Goal: Information Seeking & Learning: Find specific fact

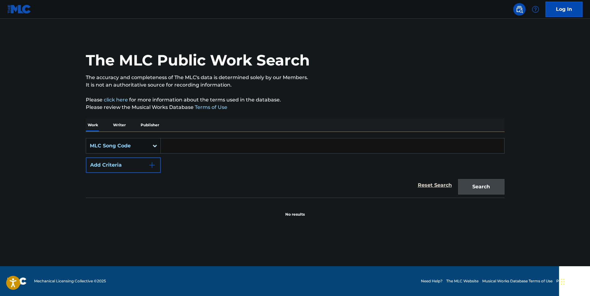
click at [178, 144] on input "Search Form" at bounding box center [333, 145] width 344 height 15
paste input "B1569K"
click at [465, 182] on button "Search" at bounding box center [481, 186] width 46 height 15
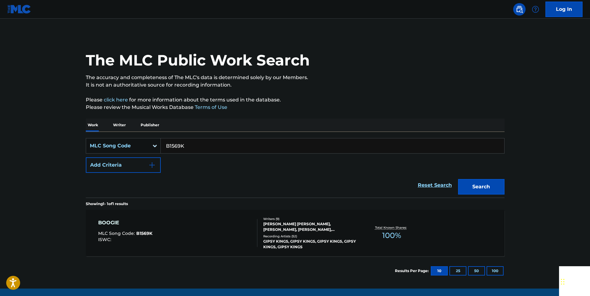
click at [190, 145] on input "B1569K" at bounding box center [333, 145] width 344 height 15
drag, startPoint x: 190, startPoint y: 145, endPoint x: 172, endPoint y: 145, distance: 18.6
click at [190, 145] on input "B1569K" at bounding box center [333, 145] width 344 height 15
paste input "Q13060"
click at [466, 182] on button "Search" at bounding box center [481, 186] width 46 height 15
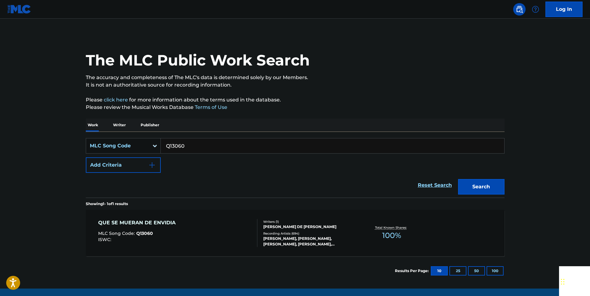
click at [191, 145] on input "Q13060" at bounding box center [333, 145] width 344 height 15
paste input "969223"
click at [499, 183] on button "Search" at bounding box center [481, 186] width 46 height 15
click at [179, 146] on input "969223" at bounding box center [333, 145] width 344 height 15
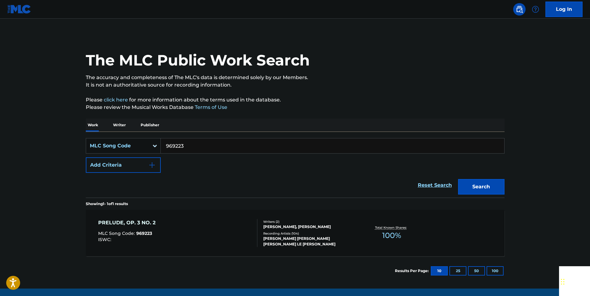
click at [176, 146] on input "969223" at bounding box center [333, 145] width 344 height 15
paste input "D02878"
click at [496, 185] on button "Search" at bounding box center [481, 186] width 46 height 15
click at [193, 143] on input "D02878" at bounding box center [333, 145] width 344 height 15
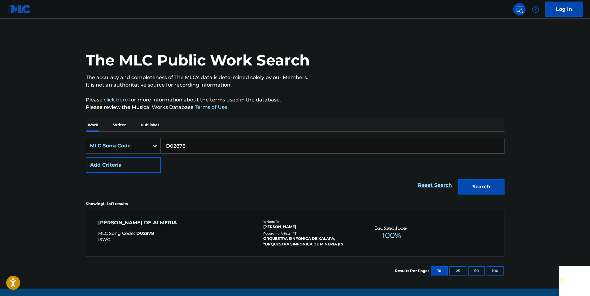
click at [193, 143] on input "D02878" at bounding box center [333, 145] width 344 height 15
paste input "929074"
click at [469, 187] on button "Search" at bounding box center [481, 186] width 46 height 15
click at [188, 143] on input "929074" at bounding box center [333, 145] width 344 height 15
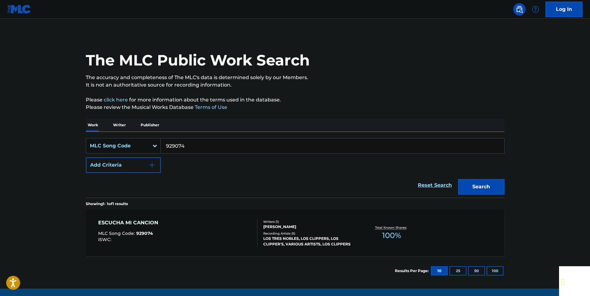
paste input "94450"
click at [474, 183] on button "Search" at bounding box center [481, 186] width 46 height 15
click at [187, 147] on input "994450" at bounding box center [333, 145] width 344 height 15
drag, startPoint x: 187, startPoint y: 147, endPoint x: 175, endPoint y: 144, distance: 12.5
click at [187, 147] on input "994450" at bounding box center [333, 145] width 344 height 15
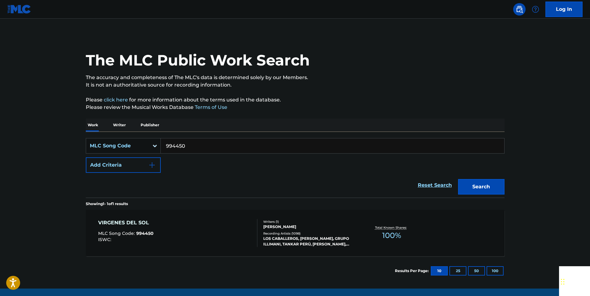
paste input "06961"
click at [498, 185] on button "Search" at bounding box center [481, 186] width 46 height 15
click at [185, 150] on input "906961" at bounding box center [333, 145] width 344 height 15
paste input "A03659"
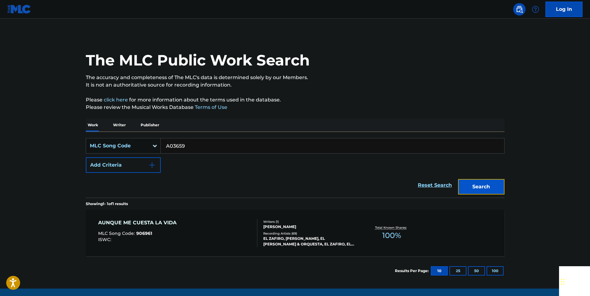
click at [474, 187] on button "Search" at bounding box center [481, 186] width 46 height 15
click at [195, 145] on input "A03659" at bounding box center [333, 145] width 344 height 15
drag, startPoint x: 195, startPoint y: 145, endPoint x: 180, endPoint y: 145, distance: 14.3
click at [194, 146] on input "A03659" at bounding box center [333, 145] width 344 height 15
paste input "L5363N"
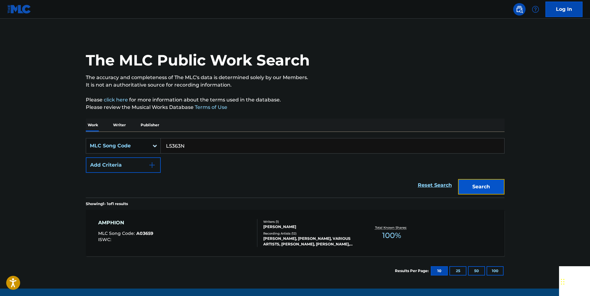
click at [504, 183] on button "Search" at bounding box center [481, 186] width 46 height 15
click at [184, 145] on input "L5363N" at bounding box center [333, 145] width 344 height 15
paste input "B17988"
click at [465, 186] on button "Search" at bounding box center [481, 186] width 46 height 15
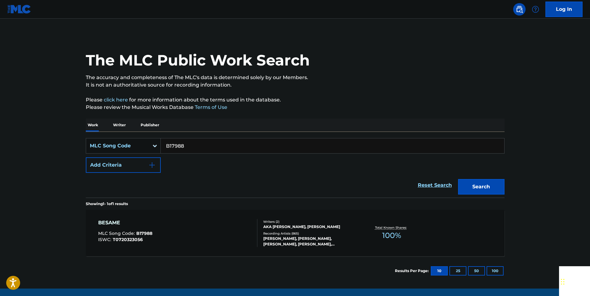
click at [189, 148] on input "B17988" at bounding box center [333, 145] width 344 height 15
paste input "970445"
drag, startPoint x: 482, startPoint y: 181, endPoint x: 260, endPoint y: 77, distance: 244.3
click at [482, 181] on button "Search" at bounding box center [481, 186] width 46 height 15
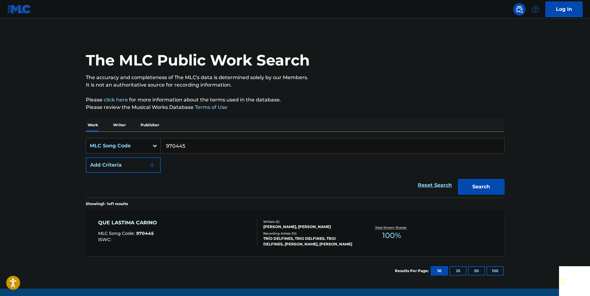
click at [194, 144] on input "970445" at bounding box center [333, 145] width 344 height 15
paste input "S09414"
click at [489, 185] on button "Search" at bounding box center [481, 186] width 46 height 15
click at [188, 148] on input "S09414" at bounding box center [333, 145] width 344 height 15
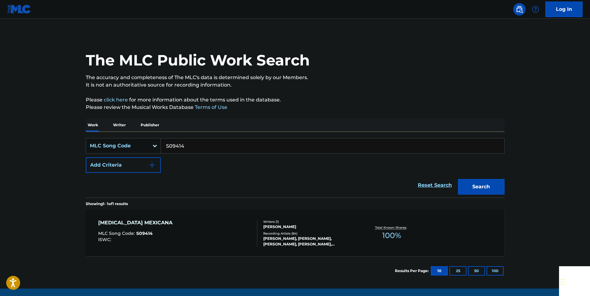
click at [185, 148] on input "S09414" at bounding box center [333, 145] width 344 height 15
paste input "916730"
click at [469, 183] on button "Search" at bounding box center [481, 186] width 46 height 15
click at [187, 145] on input "916730" at bounding box center [333, 145] width 344 height 15
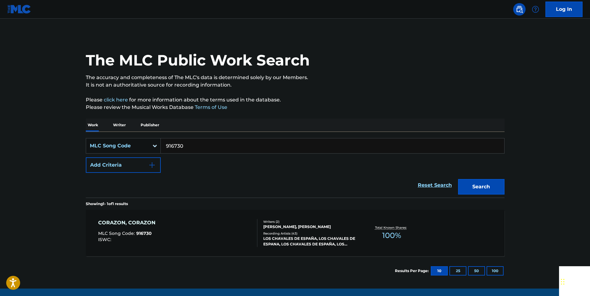
paste input "86562"
click at [477, 188] on button "Search" at bounding box center [481, 186] width 46 height 15
click at [188, 143] on input "986562" at bounding box center [333, 145] width 344 height 15
paste input "C04897"
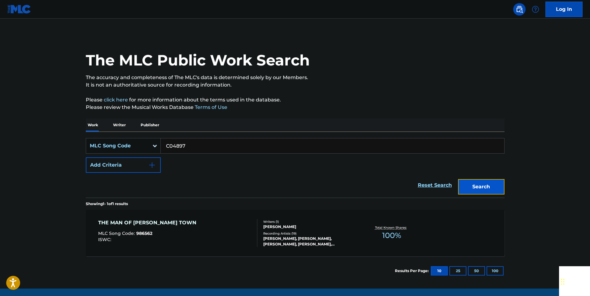
click at [499, 191] on button "Search" at bounding box center [481, 186] width 46 height 15
click at [188, 146] on input "C04897" at bounding box center [333, 145] width 344 height 15
paste input "L06333"
click at [487, 185] on button "Search" at bounding box center [481, 186] width 46 height 15
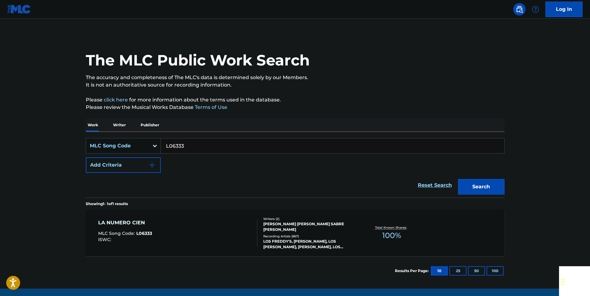
click at [195, 143] on input "L06333" at bounding box center [333, 145] width 344 height 15
paste input "P2173T"
click at [497, 190] on button "Search" at bounding box center [481, 186] width 46 height 15
click at [191, 141] on input "P2173T" at bounding box center [333, 145] width 344 height 15
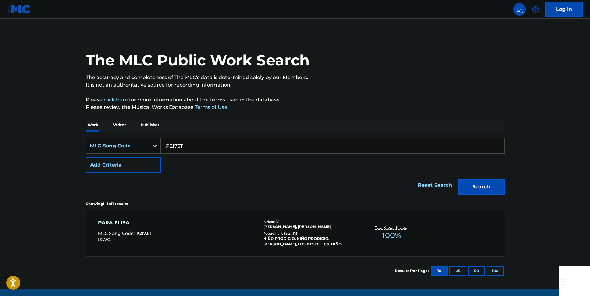
drag, startPoint x: 191, startPoint y: 141, endPoint x: 178, endPoint y: 143, distance: 13.6
click at [191, 141] on input "P2173T" at bounding box center [333, 145] width 344 height 15
paste input "S09379"
click at [479, 183] on button "Search" at bounding box center [481, 186] width 46 height 15
click at [188, 150] on input "S09379" at bounding box center [333, 145] width 344 height 15
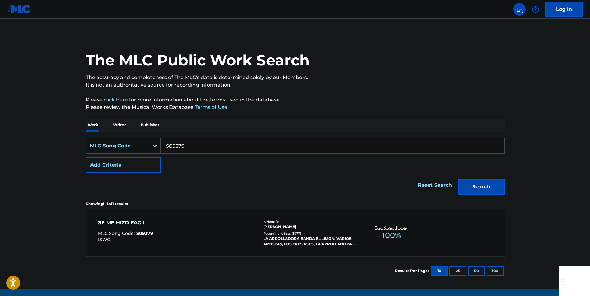
click at [188, 150] on input "S09379" at bounding box center [333, 145] width 344 height 15
paste input "955285"
click at [484, 187] on button "Search" at bounding box center [481, 186] width 46 height 15
click at [192, 150] on input "955285" at bounding box center [333, 145] width 344 height 15
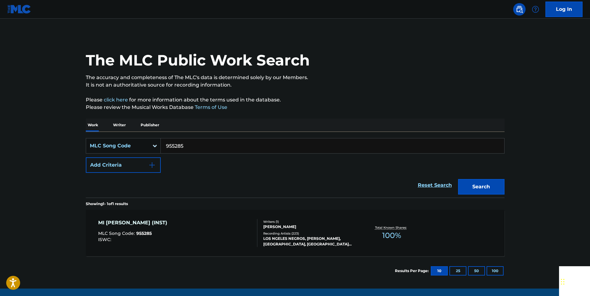
paste input "P66398"
click at [496, 185] on button "Search" at bounding box center [481, 186] width 46 height 15
click at [191, 146] on input "P66398" at bounding box center [333, 145] width 344 height 15
paste input "993151"
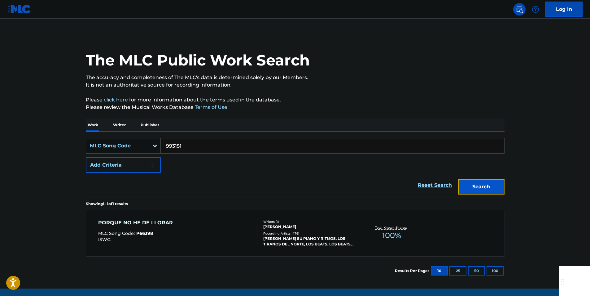
click at [483, 180] on button "Search" at bounding box center [481, 186] width 46 height 15
click at [192, 148] on input "993151" at bounding box center [333, 145] width 344 height 15
paste input "M55400"
click at [488, 193] on button "Search" at bounding box center [481, 186] width 46 height 15
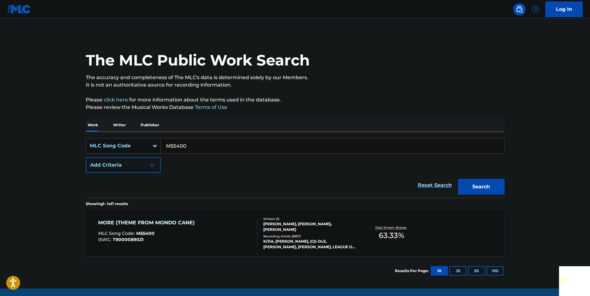
click at [194, 141] on input "M55400" at bounding box center [333, 145] width 344 height 15
drag, startPoint x: 194, startPoint y: 141, endPoint x: 190, endPoint y: 142, distance: 3.8
click at [194, 142] on input "M55400" at bounding box center [333, 145] width 344 height 15
paste input "Z4199S"
click at [496, 182] on button "Search" at bounding box center [481, 186] width 46 height 15
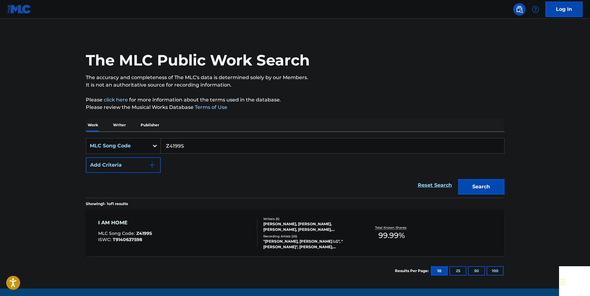
click at [196, 143] on input "Z4199S" at bounding box center [333, 145] width 344 height 15
drag, startPoint x: 196, startPoint y: 143, endPoint x: 192, endPoint y: 143, distance: 4.3
click at [196, 143] on input "Z4199S" at bounding box center [333, 145] width 344 height 15
paste input "B3528J"
click at [479, 180] on button "Search" at bounding box center [481, 186] width 46 height 15
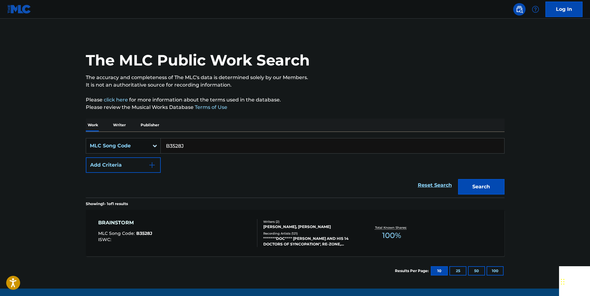
click at [202, 145] on input "B3528J" at bounding box center [333, 145] width 344 height 15
paste input "E34240"
click at [494, 194] on button "Search" at bounding box center [481, 186] width 46 height 15
click at [188, 146] on input "E34240" at bounding box center [333, 145] width 344 height 15
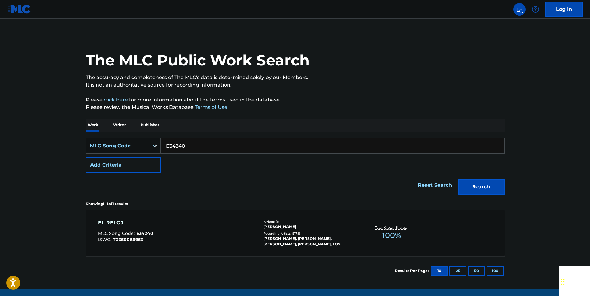
click at [188, 146] on input "E34240" at bounding box center [333, 145] width 344 height 15
paste input "02885"
click at [500, 187] on button "Search" at bounding box center [481, 186] width 46 height 15
click at [198, 146] on input "E02885" at bounding box center [333, 145] width 344 height 15
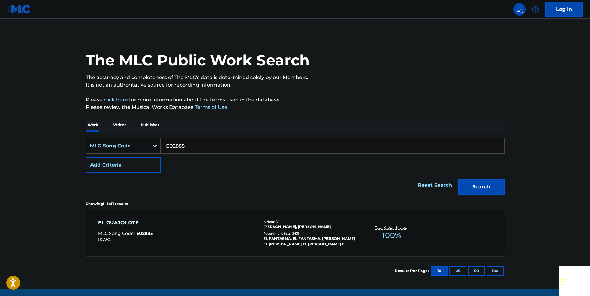
paste input "C2198I"
click at [496, 187] on button "Search" at bounding box center [481, 186] width 46 height 15
click at [193, 146] on input "C2198I" at bounding box center [333, 145] width 344 height 15
drag, startPoint x: 193, startPoint y: 146, endPoint x: 177, endPoint y: 146, distance: 16.1
click at [192, 146] on input "C2198I" at bounding box center [333, 145] width 344 height 15
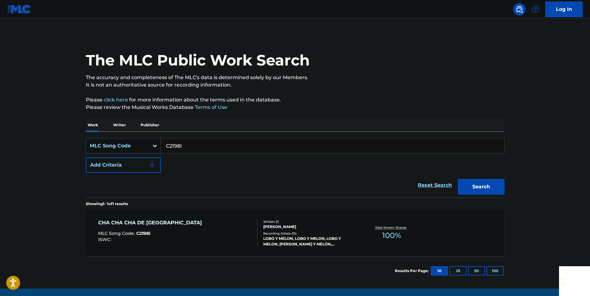
paste input "943165"
click at [481, 190] on button "Search" at bounding box center [481, 186] width 46 height 15
click at [183, 145] on input "943165" at bounding box center [333, 145] width 344 height 15
paste input "N06738"
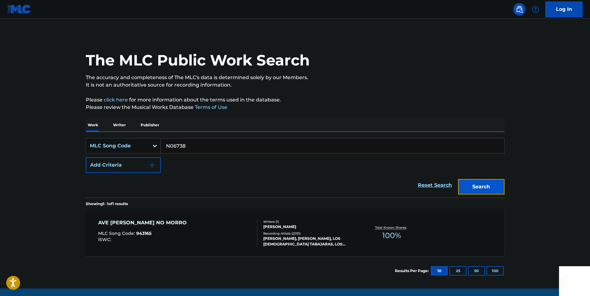
click at [477, 184] on button "Search" at bounding box center [481, 186] width 46 height 15
click at [189, 144] on input "N06738" at bounding box center [333, 145] width 344 height 15
paste input "959874"
click at [485, 184] on button "Search" at bounding box center [481, 186] width 46 height 15
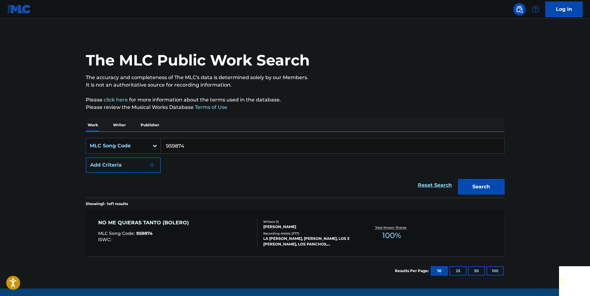
click at [189, 147] on input "959874" at bounding box center [333, 145] width 344 height 15
paste input "BVB2WH"
click at [505, 186] on div "The MLC Public Work Search The accuracy and completeness of The MLC's data is d…" at bounding box center [295, 159] width 434 height 251
click at [504, 186] on button "Search" at bounding box center [481, 186] width 46 height 15
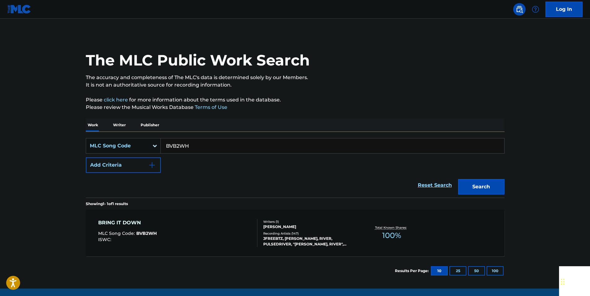
click at [198, 146] on input "BVB2WH" at bounding box center [333, 145] width 344 height 15
paste input "965875"
click at [489, 188] on button "Search" at bounding box center [481, 186] width 46 height 15
click at [201, 147] on input "965875" at bounding box center [333, 145] width 344 height 15
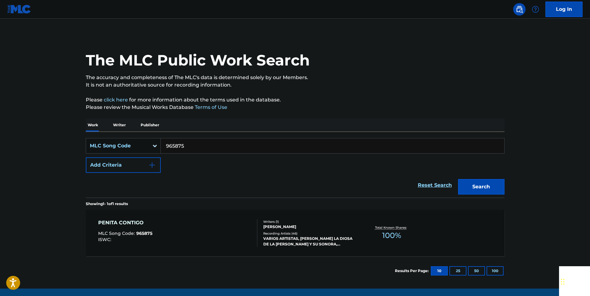
click at [201, 147] on input "965875" at bounding box center [333, 145] width 344 height 15
paste input "A5109"
click at [494, 186] on button "Search" at bounding box center [481, 186] width 46 height 15
click at [188, 144] on input "A51095" at bounding box center [333, 145] width 344 height 15
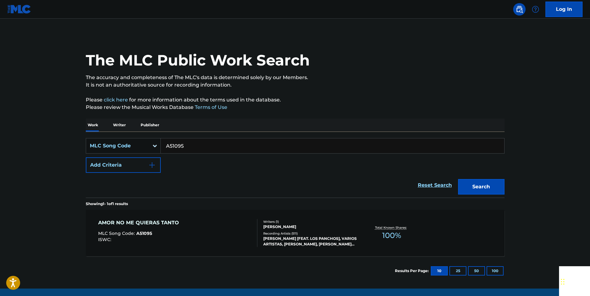
paste input "W41700"
click at [495, 186] on button "Search" at bounding box center [481, 186] width 46 height 15
click at [192, 141] on input "W41700" at bounding box center [333, 145] width 344 height 15
click at [192, 142] on input "W41700" at bounding box center [333, 145] width 344 height 15
paste input "927473"
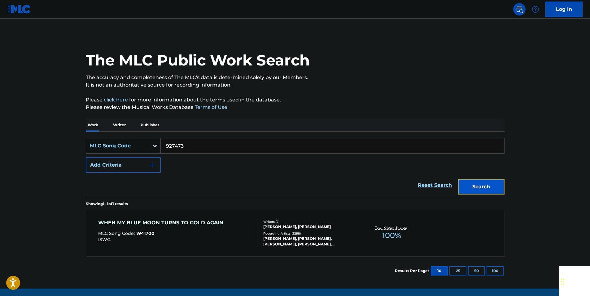
click at [479, 185] on button "Search" at bounding box center [481, 186] width 46 height 15
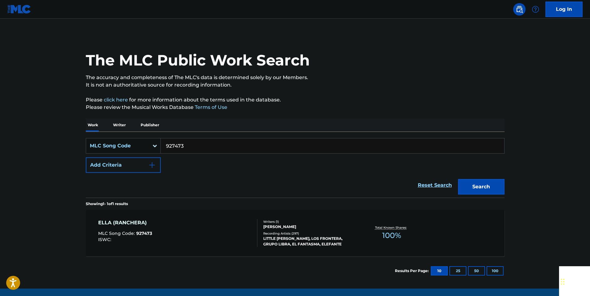
click at [186, 147] on input "927473" at bounding box center [333, 145] width 344 height 15
paste input "Q07191"
click at [475, 187] on button "Search" at bounding box center [481, 186] width 46 height 15
click at [191, 146] on input "Q07191" at bounding box center [333, 145] width 344 height 15
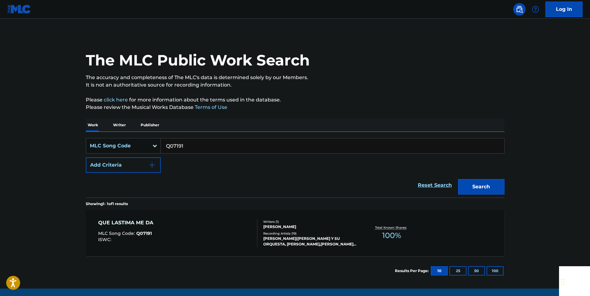
click at [191, 146] on input "Q07191" at bounding box center [333, 145] width 344 height 15
paste input "A13165"
click at [499, 189] on button "Search" at bounding box center [481, 186] width 46 height 15
click at [192, 147] on input "A13165" at bounding box center [333, 145] width 344 height 15
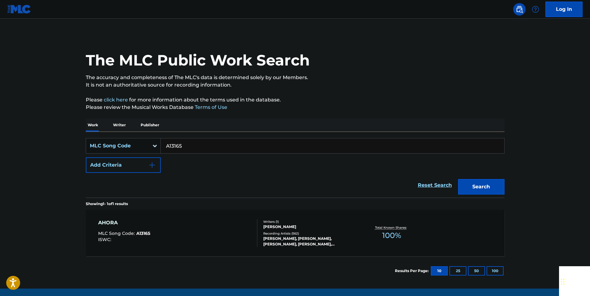
paste input "N03789"
click at [490, 183] on button "Search" at bounding box center [481, 186] width 46 height 15
click at [195, 147] on input "N03789" at bounding box center [333, 145] width 344 height 15
paste input "W2858E"
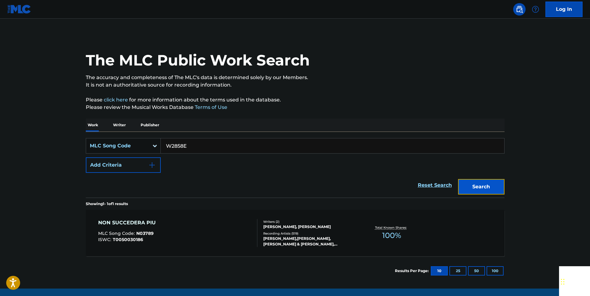
click at [480, 183] on button "Search" at bounding box center [481, 186] width 46 height 15
click at [190, 146] on input "W2858E" at bounding box center [333, 145] width 344 height 15
paste input "Y05771"
click at [495, 181] on button "Search" at bounding box center [481, 186] width 46 height 15
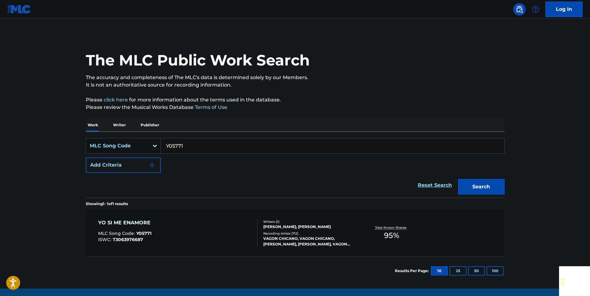
click at [193, 145] on input "Y05771" at bounding box center [333, 145] width 344 height 15
paste input "F63318"
click at [468, 183] on button "Search" at bounding box center [481, 186] width 46 height 15
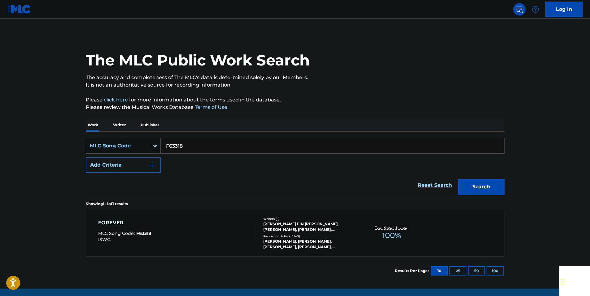
click at [196, 142] on input "F63318" at bounding box center [333, 145] width 344 height 15
paste input "K1087X"
click at [489, 180] on button "Search" at bounding box center [481, 186] width 46 height 15
click at [194, 148] on input "K1087X" at bounding box center [333, 145] width 344 height 15
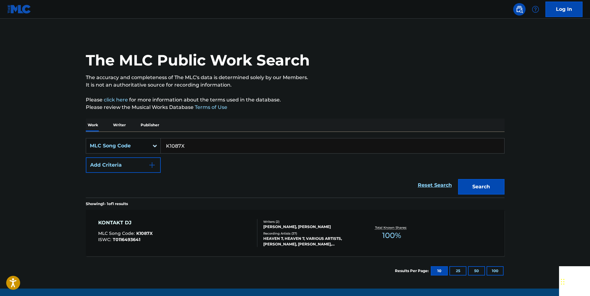
click at [194, 148] on input "K1087X" at bounding box center [333, 145] width 344 height 15
paste input "Q04816"
click at [483, 183] on button "Search" at bounding box center [481, 186] width 46 height 15
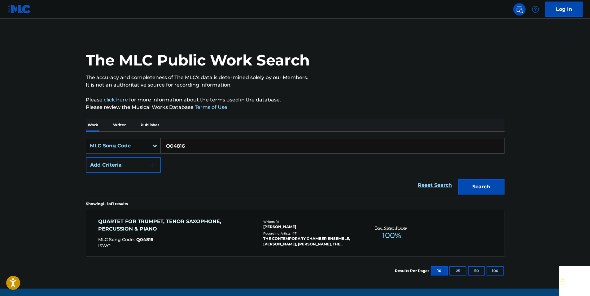
click at [184, 152] on input "Q04816" at bounding box center [333, 145] width 344 height 15
paste input "A44134"
click at [491, 183] on button "Search" at bounding box center [481, 186] width 46 height 15
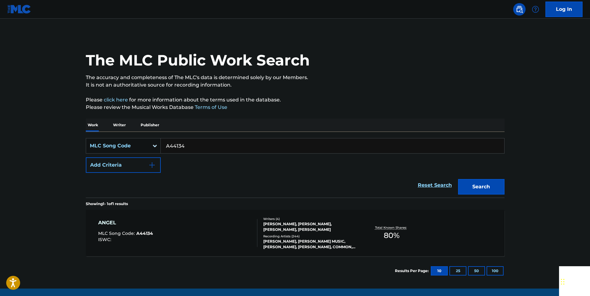
click at [192, 143] on input "A44134" at bounding box center [333, 145] width 344 height 15
paste input "B1062"
click at [492, 188] on button "Search" at bounding box center [481, 186] width 46 height 15
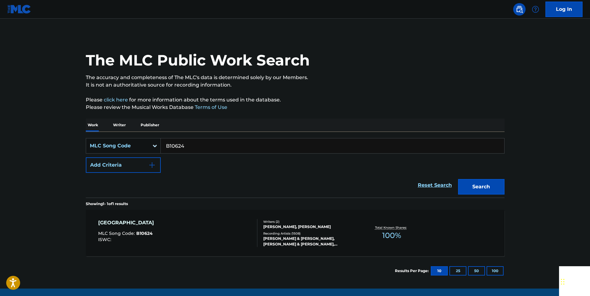
click at [200, 142] on input "B10624" at bounding box center [333, 145] width 344 height 15
paste input "C01759"
click at [477, 190] on button "Search" at bounding box center [481, 186] width 46 height 15
click at [188, 148] on input "C01759" at bounding box center [333, 145] width 344 height 15
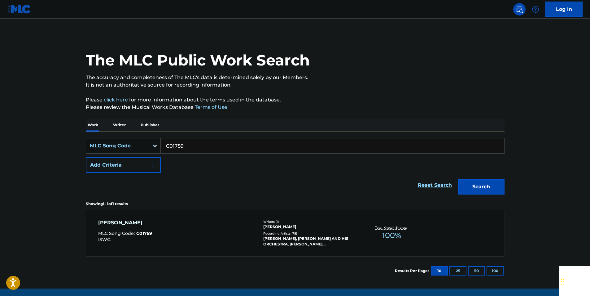
click at [188, 148] on input "C01759" at bounding box center [333, 145] width 344 height 15
paste input "M9300W"
click at [485, 191] on button "Search" at bounding box center [481, 186] width 46 height 15
click at [193, 141] on input "M9300W" at bounding box center [333, 145] width 344 height 15
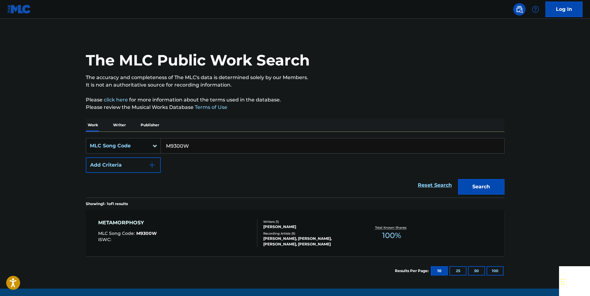
paste input "C2799D"
click at [470, 184] on button "Search" at bounding box center [481, 186] width 46 height 15
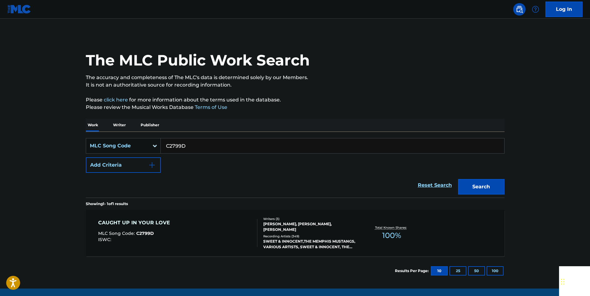
click at [192, 141] on input "C2799D" at bounding box center [333, 145] width 344 height 15
drag, startPoint x: 192, startPoint y: 141, endPoint x: 189, endPoint y: 143, distance: 4.0
click at [192, 142] on input "C2799D" at bounding box center [333, 145] width 344 height 15
paste input "F26236"
click at [472, 186] on button "Search" at bounding box center [481, 186] width 46 height 15
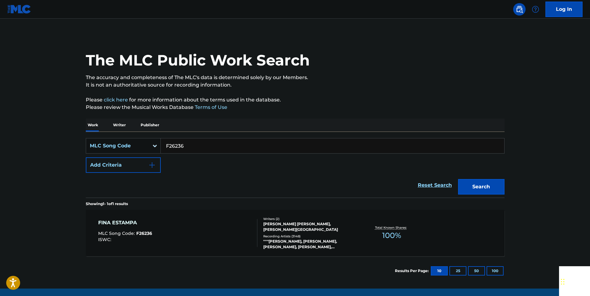
click at [187, 149] on input "F26236" at bounding box center [333, 145] width 344 height 15
paste input "L02108"
click at [487, 184] on button "Search" at bounding box center [481, 186] width 46 height 15
click at [189, 144] on input "L02108" at bounding box center [333, 145] width 344 height 15
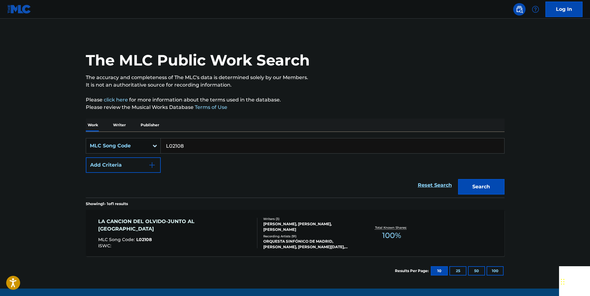
click at [189, 144] on input "L02108" at bounding box center [333, 145] width 344 height 15
paste input "4880"
click at [484, 185] on button "Search" at bounding box center [481, 186] width 46 height 15
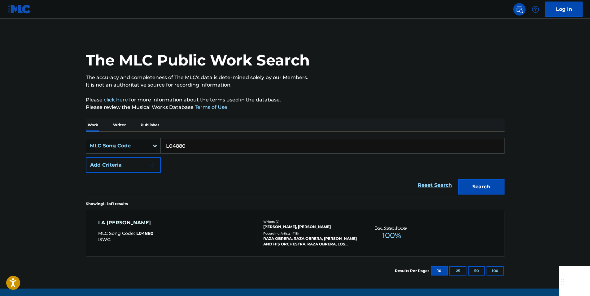
click at [192, 146] on input "L04880" at bounding box center [333, 145] width 344 height 15
paste input "7392"
click at [488, 181] on button "Search" at bounding box center [481, 186] width 46 height 15
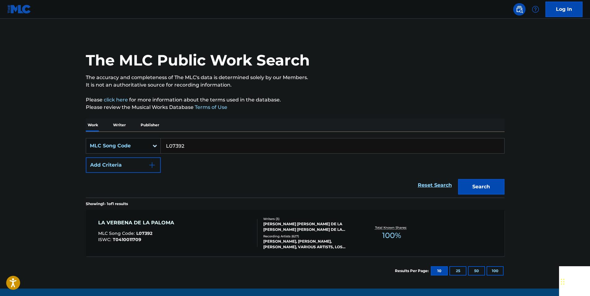
click at [193, 143] on input "L07392" at bounding box center [333, 145] width 344 height 15
paste input "BV7TW1"
click at [475, 189] on button "Search" at bounding box center [481, 186] width 46 height 15
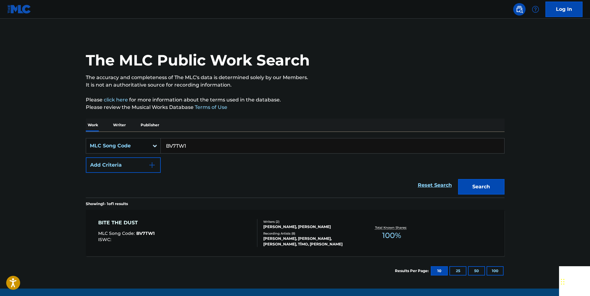
click at [195, 148] on input "BV7TW1" at bounding box center [333, 145] width 344 height 15
paste input "A0020C"
click at [499, 183] on button "Search" at bounding box center [481, 186] width 46 height 15
click at [188, 146] on input "A0020C" at bounding box center [333, 145] width 344 height 15
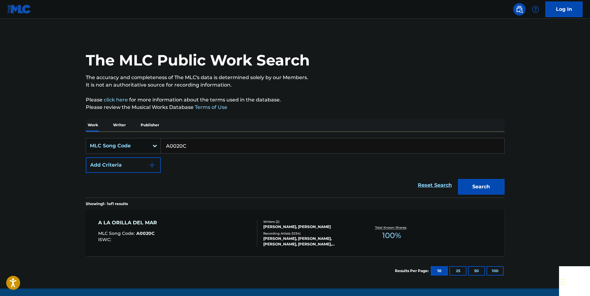
click at [188, 146] on input "A0020C" at bounding box center [333, 145] width 344 height 15
paste input "E56335"
click at [494, 185] on button "Search" at bounding box center [481, 186] width 46 height 15
click at [185, 149] on input "E56335" at bounding box center [333, 145] width 344 height 15
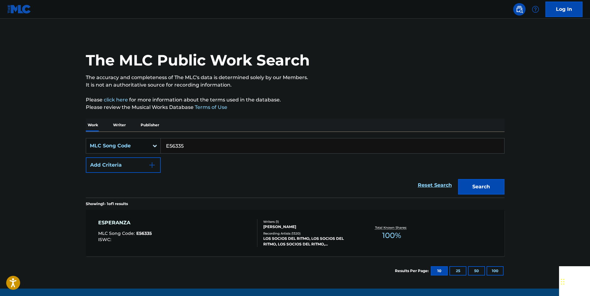
paste input "H01242"
click at [498, 184] on button "Search" at bounding box center [481, 186] width 46 height 15
click at [201, 145] on input "H01242" at bounding box center [333, 145] width 344 height 15
paste input "E09681"
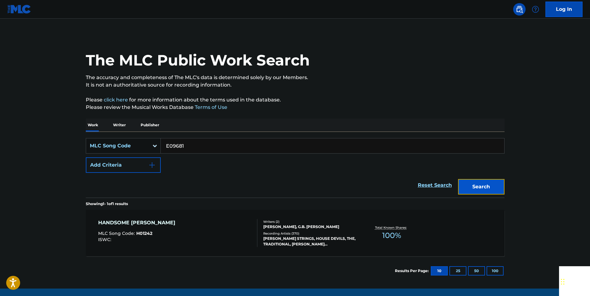
click at [496, 183] on button "Search" at bounding box center [481, 186] width 46 height 15
click at [190, 148] on input "E09681" at bounding box center [333, 145] width 344 height 15
drag, startPoint x: 190, startPoint y: 148, endPoint x: 183, endPoint y: 146, distance: 6.7
click at [189, 148] on input "E09681" at bounding box center [333, 145] width 344 height 15
paste input "Q0722G"
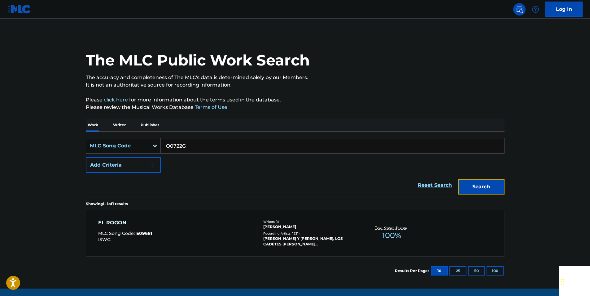
click at [482, 183] on button "Search" at bounding box center [481, 186] width 46 height 15
click at [185, 146] on input "Q0722G" at bounding box center [333, 145] width 344 height 15
paste input "T2936R"
click at [482, 183] on button "Search" at bounding box center [481, 186] width 46 height 15
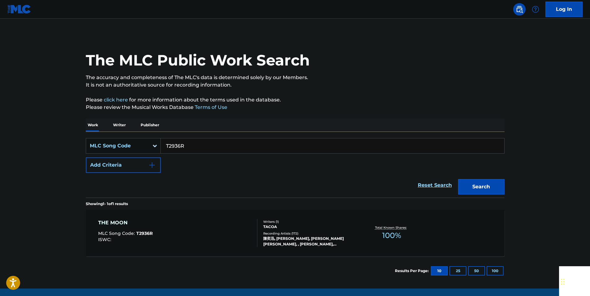
click at [192, 143] on input "T2936R" at bounding box center [333, 145] width 344 height 15
paste input "W09219"
click at [494, 183] on button "Search" at bounding box center [481, 186] width 46 height 15
click at [189, 146] on input "W09219" at bounding box center [333, 145] width 344 height 15
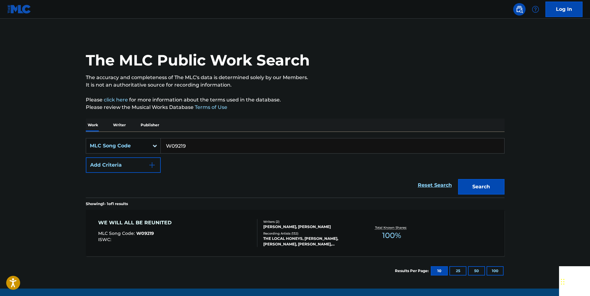
click at [189, 146] on input "W09219" at bounding box center [333, 145] width 344 height 15
paste input "L10698"
click at [492, 185] on button "Search" at bounding box center [481, 186] width 46 height 15
click at [186, 148] on input "L10698" at bounding box center [333, 145] width 344 height 15
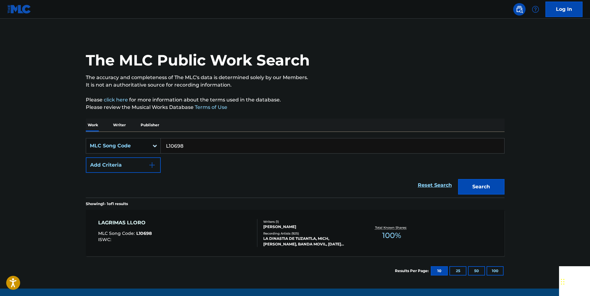
paste input "CVBMM0"
click at [481, 183] on button "Search" at bounding box center [481, 186] width 46 height 15
click at [204, 151] on input "CVBMM0" at bounding box center [333, 145] width 344 height 15
paste input "A73401"
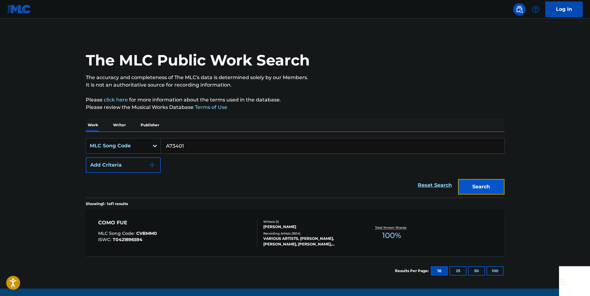
click at [479, 184] on button "Search" at bounding box center [481, 186] width 46 height 15
click at [179, 146] on input "A73401" at bounding box center [333, 145] width 344 height 15
click at [174, 145] on input "A73401" at bounding box center [333, 145] width 344 height 15
paste input "N1121K"
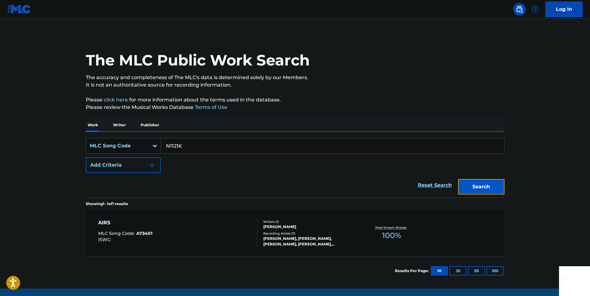
drag, startPoint x: 497, startPoint y: 187, endPoint x: 319, endPoint y: 83, distance: 206.8
click at [497, 187] on button "Search" at bounding box center [481, 186] width 46 height 15
click at [187, 142] on input "N1121K" at bounding box center [333, 145] width 344 height 15
paste input "L06109"
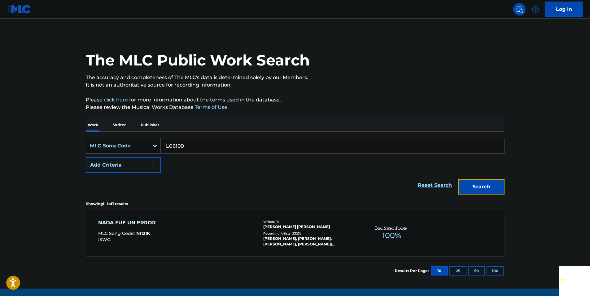
click at [487, 183] on button "Search" at bounding box center [481, 186] width 46 height 15
click at [188, 144] on input "L06109" at bounding box center [333, 145] width 344 height 15
paste input "V06250"
click at [474, 187] on button "Search" at bounding box center [481, 186] width 46 height 15
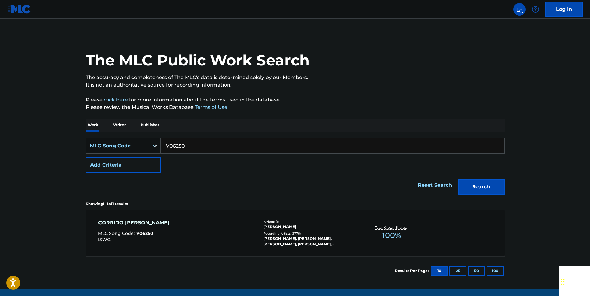
click at [189, 144] on input "V06250" at bounding box center [333, 145] width 344 height 15
paste input "E5728"
click at [470, 185] on button "Search" at bounding box center [481, 186] width 46 height 15
click at [192, 143] on input "E57280" at bounding box center [333, 145] width 344 height 15
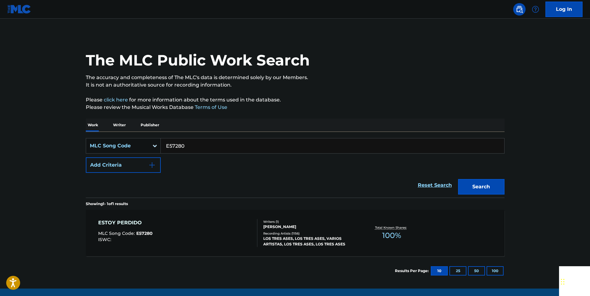
click at [192, 143] on input "E57280" at bounding box center [333, 145] width 344 height 15
paste input "P4568C"
click at [507, 185] on div "The MLC Public Work Search The accuracy and completeness of The MLC's data is d…" at bounding box center [295, 159] width 434 height 251
click at [494, 184] on button "Search" at bounding box center [481, 186] width 46 height 15
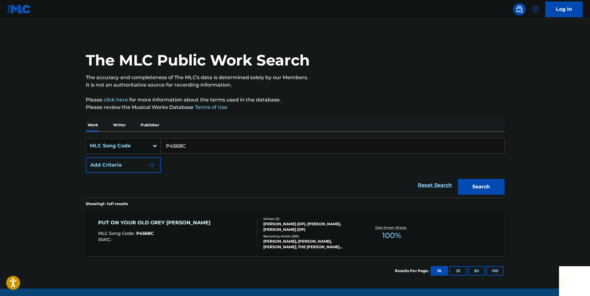
click at [191, 148] on input "P4568C" at bounding box center [333, 145] width 344 height 15
paste input "L04034"
click at [487, 187] on button "Search" at bounding box center [481, 186] width 46 height 15
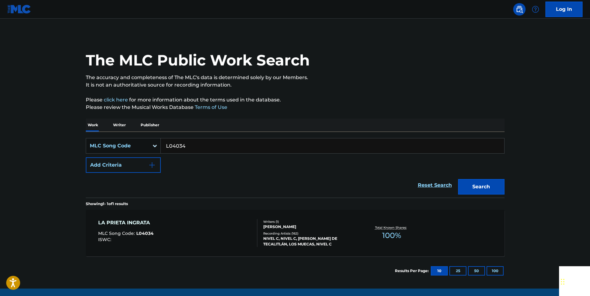
click at [189, 146] on input "L04034" at bounding box center [333, 145] width 344 height 15
paste input "2743"
click at [492, 181] on button "Search" at bounding box center [481, 186] width 46 height 15
click at [191, 143] on input "L02743" at bounding box center [333, 145] width 344 height 15
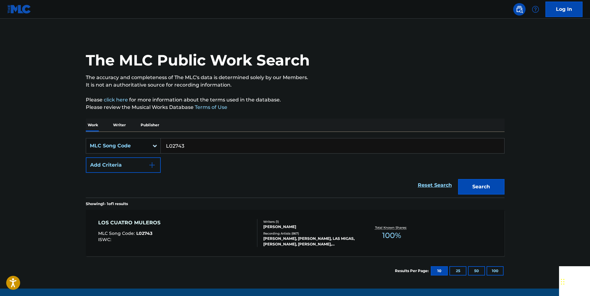
click at [191, 143] on input "L02743" at bounding box center [333, 145] width 344 height 15
paste input "A51060"
click at [496, 180] on button "Search" at bounding box center [481, 186] width 46 height 15
click at [183, 147] on input "A51060" at bounding box center [333, 145] width 344 height 15
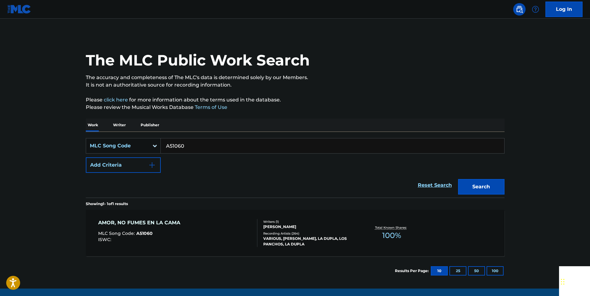
paste input "B15966"
click at [491, 186] on button "Search" at bounding box center [481, 186] width 46 height 15
click at [189, 145] on input "B15966" at bounding box center [333, 145] width 344 height 15
paste input "L04015"
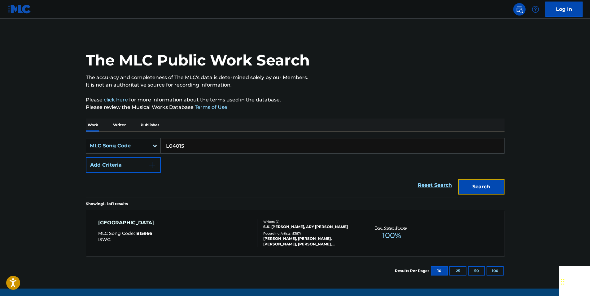
click at [475, 180] on button "Search" at bounding box center [481, 186] width 46 height 15
click at [185, 143] on input "L04015" at bounding box center [333, 145] width 344 height 15
paste input "Q04816"
click at [478, 188] on button "Search" at bounding box center [481, 186] width 46 height 15
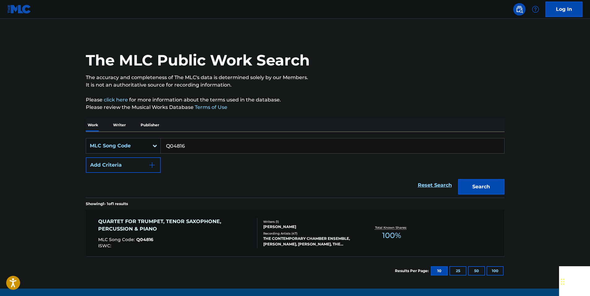
click at [172, 146] on input "Q04816" at bounding box center [333, 145] width 344 height 15
paste input "P13987"
click at [474, 184] on button "Search" at bounding box center [481, 186] width 46 height 15
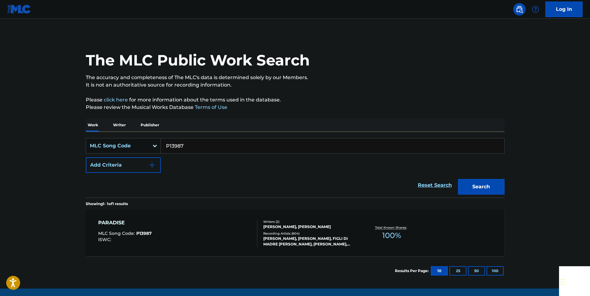
click at [198, 146] on input "P13987" at bounding box center [333, 145] width 344 height 15
paste input "C54998"
click at [489, 186] on button "Search" at bounding box center [481, 186] width 46 height 15
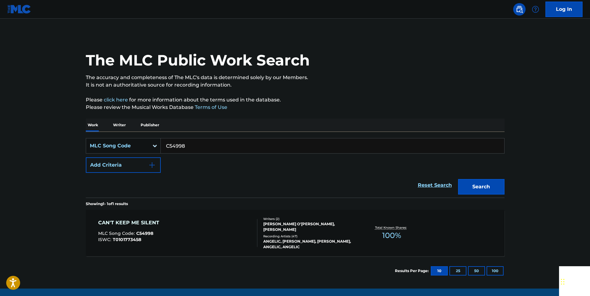
click at [192, 148] on input "C54998" at bounding box center [333, 145] width 344 height 15
paste input "L74411"
click at [482, 189] on button "Search" at bounding box center [481, 186] width 46 height 15
click at [192, 141] on input "L74411" at bounding box center [333, 145] width 344 height 15
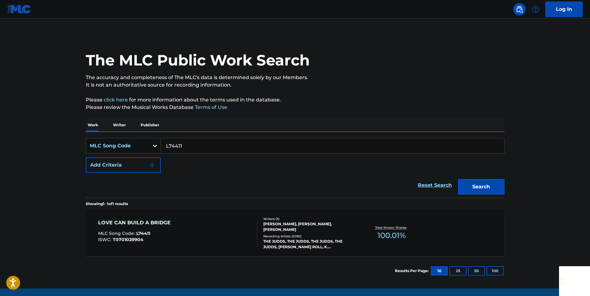
click at [192, 141] on input "L74411" at bounding box center [333, 145] width 344 height 15
paste input "F13048"
click at [499, 187] on button "Search" at bounding box center [481, 186] width 46 height 15
click at [199, 146] on input "F13048" at bounding box center [333, 145] width 344 height 15
click at [198, 147] on input "F13048" at bounding box center [333, 145] width 344 height 15
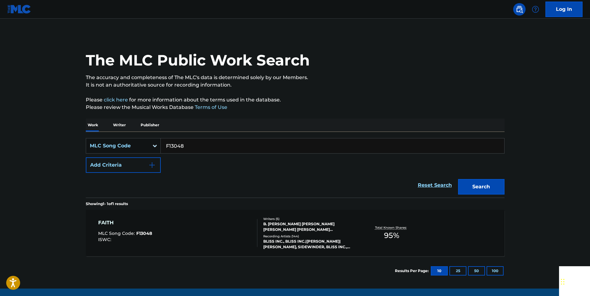
paste input "X2448H"
click at [497, 183] on button "Search" at bounding box center [481, 186] width 46 height 15
click at [196, 148] on input "X2448H" at bounding box center [333, 145] width 344 height 15
click at [195, 148] on input "X2448H" at bounding box center [333, 145] width 344 height 15
paste input "C01396"
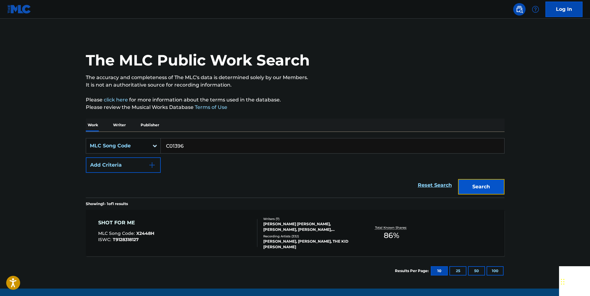
click at [494, 185] on button "Search" at bounding box center [481, 186] width 46 height 15
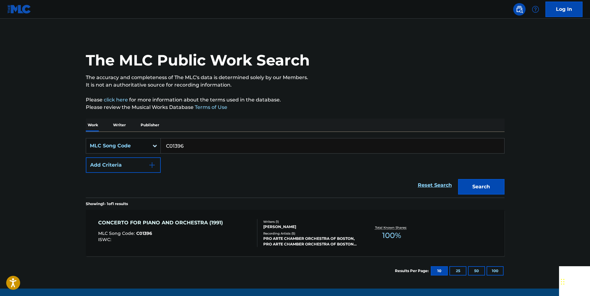
click at [196, 145] on input "C01396" at bounding box center [333, 145] width 344 height 15
paste input "Y05332"
click at [485, 180] on button "Search" at bounding box center [481, 186] width 46 height 15
click at [197, 147] on input "Y05332" at bounding box center [333, 145] width 344 height 15
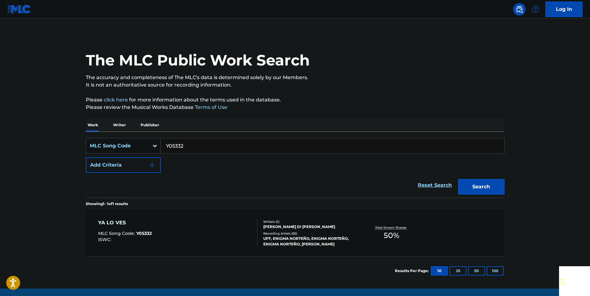
click at [197, 147] on input "Y05332" at bounding box center [333, 145] width 344 height 15
paste input "S1955N"
click at [487, 183] on button "Search" at bounding box center [481, 186] width 46 height 15
click at [199, 144] on input "S1955N" at bounding box center [333, 145] width 344 height 15
drag, startPoint x: 199, startPoint y: 144, endPoint x: 184, endPoint y: 145, distance: 14.6
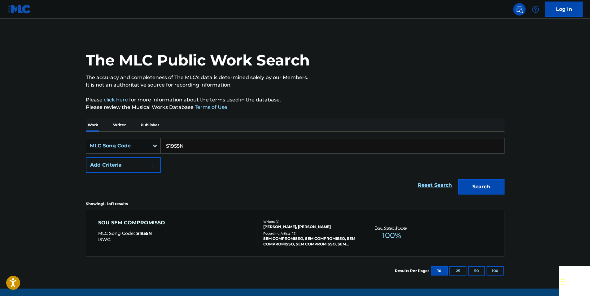
click at [198, 144] on input "S1955N" at bounding box center [333, 145] width 344 height 15
paste input "A4884K"
click at [476, 187] on button "Search" at bounding box center [481, 186] width 46 height 15
click at [187, 143] on input "A4884K" at bounding box center [333, 145] width 344 height 15
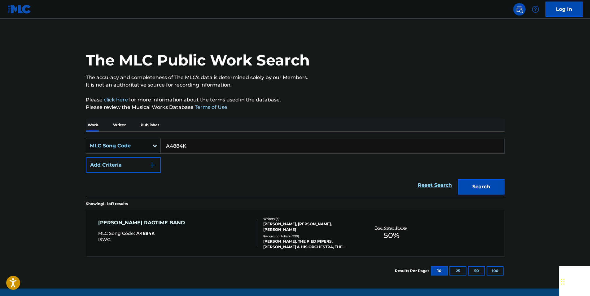
paste input "CD1XIX"
click at [491, 179] on button "Search" at bounding box center [481, 186] width 46 height 15
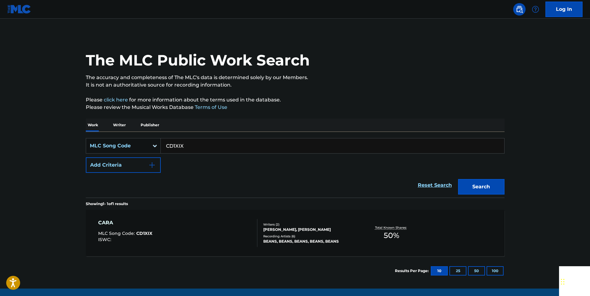
click at [195, 151] on input "CD1XIX" at bounding box center [333, 145] width 344 height 15
paste input "AVECOO"
drag, startPoint x: 482, startPoint y: 183, endPoint x: 389, endPoint y: 142, distance: 101.8
click at [482, 183] on button "Search" at bounding box center [481, 186] width 46 height 15
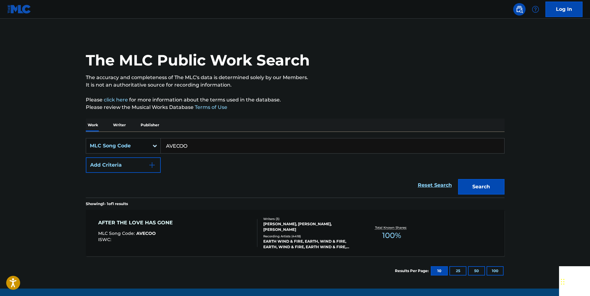
click at [201, 146] on input "AVECOO" at bounding box center [333, 145] width 344 height 15
paste input "K00859"
click at [480, 181] on button "Search" at bounding box center [481, 186] width 46 height 15
click at [193, 145] on input "K00859" at bounding box center [333, 145] width 344 height 15
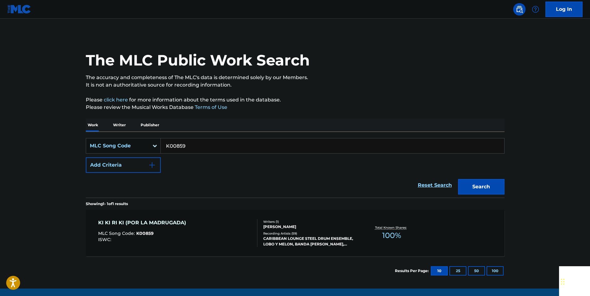
click at [192, 145] on input "K00859" at bounding box center [333, 145] width 344 height 15
click at [178, 144] on input "K00859" at bounding box center [333, 145] width 344 height 15
paste input "E35007"
click at [470, 187] on button "Search" at bounding box center [481, 186] width 46 height 15
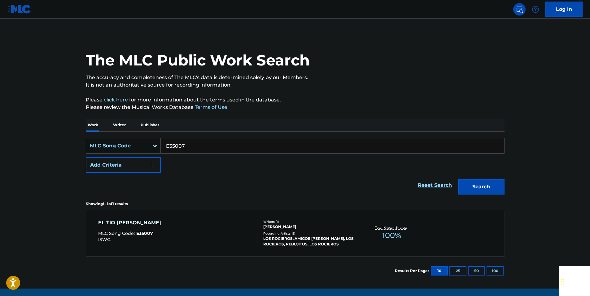
click at [193, 147] on input "E35007" at bounding box center [333, 145] width 344 height 15
paste input "T3240J"
click at [496, 185] on button "Search" at bounding box center [481, 186] width 46 height 15
click at [190, 149] on input "T3240J" at bounding box center [333, 145] width 344 height 15
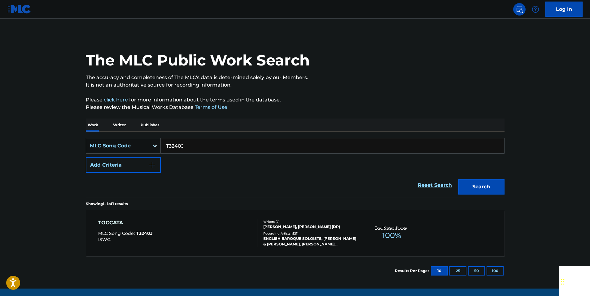
click at [190, 149] on input "T3240J" at bounding box center [333, 145] width 344 height 15
paste input "CD1W4L"
click at [499, 183] on button "Search" at bounding box center [481, 186] width 46 height 15
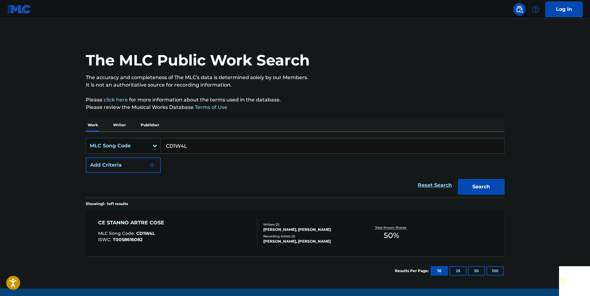
click at [190, 151] on input "CD1W4L" at bounding box center [333, 145] width 344 height 15
paste input "M6203A"
click at [494, 184] on button "Search" at bounding box center [481, 186] width 46 height 15
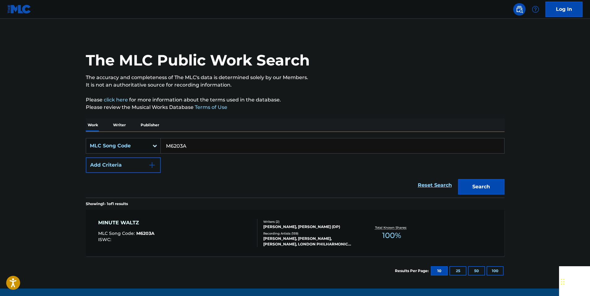
click at [199, 145] on input "M6203A" at bounding box center [333, 145] width 344 height 15
paste input "F53523"
click at [490, 186] on button "Search" at bounding box center [481, 186] width 46 height 15
click at [187, 148] on input "F53523" at bounding box center [333, 145] width 344 height 15
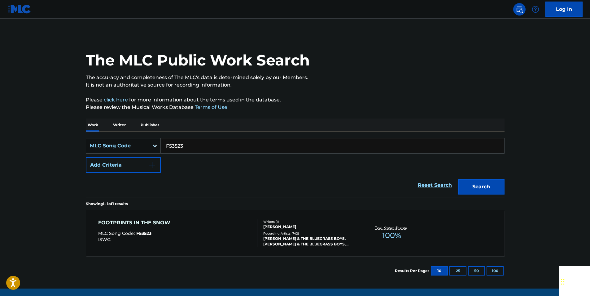
click at [187, 148] on input "F53523" at bounding box center [333, 145] width 344 height 15
paste input "B12199"
click at [484, 192] on button "Search" at bounding box center [481, 186] width 46 height 15
click at [181, 148] on input "B12199" at bounding box center [333, 145] width 344 height 15
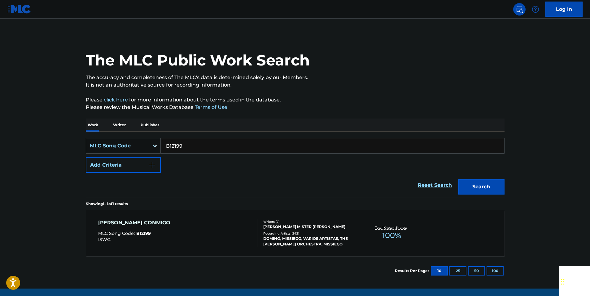
paste input "V03296"
click at [482, 183] on button "Search" at bounding box center [481, 186] width 46 height 15
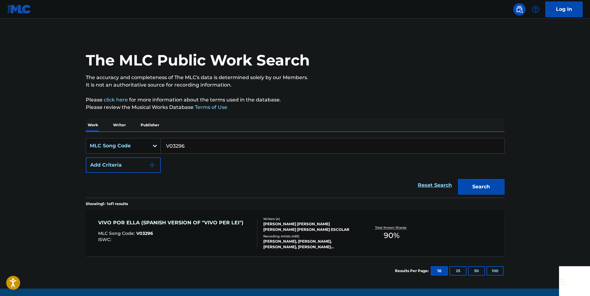
click at [189, 148] on input "V03296" at bounding box center [333, 145] width 344 height 15
paste input "T2707X"
click at [504, 186] on button "Search" at bounding box center [481, 186] width 46 height 15
click at [187, 146] on input "T2707X" at bounding box center [333, 145] width 344 height 15
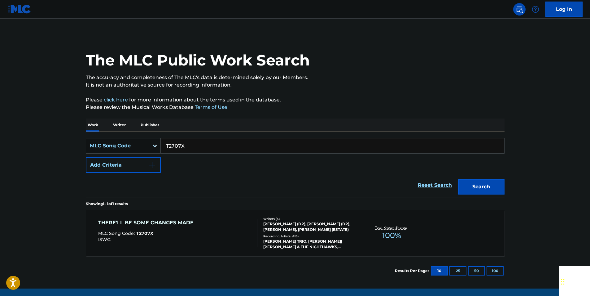
click at [187, 146] on input "T2707X" at bounding box center [333, 145] width 344 height 15
paste input "R07716"
click at [487, 189] on button "Search" at bounding box center [481, 186] width 46 height 15
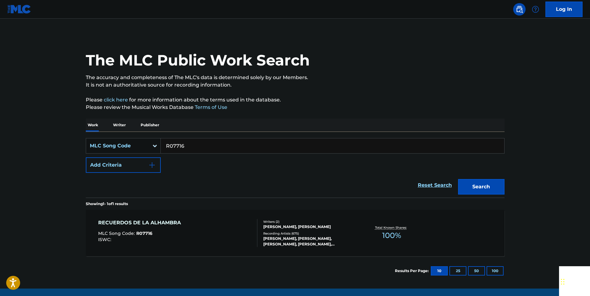
click at [197, 141] on input "R07716" at bounding box center [333, 145] width 344 height 15
paste input "3879U"
click at [491, 185] on button "Search" at bounding box center [481, 186] width 46 height 15
click at [189, 143] on input "R3879U" at bounding box center [333, 145] width 344 height 15
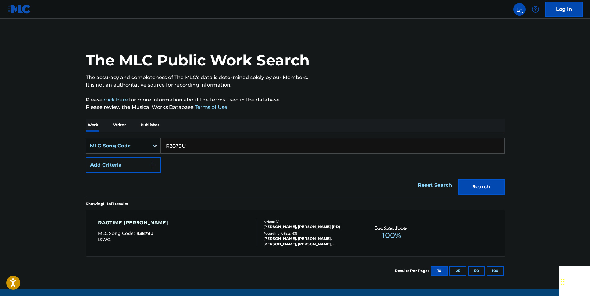
click at [189, 143] on input "R3879U" at bounding box center [333, 145] width 344 height 15
paste input "S08780"
click at [494, 179] on button "Search" at bounding box center [481, 186] width 46 height 15
click at [188, 142] on input "S08780" at bounding box center [333, 145] width 344 height 15
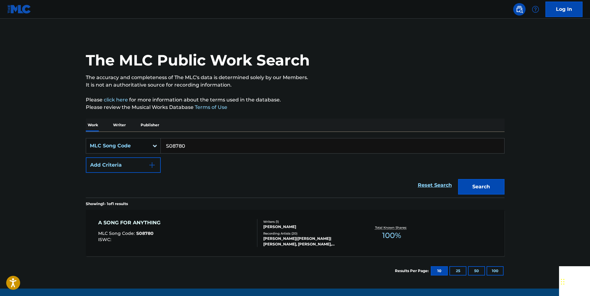
paste input "L69313"
click at [488, 189] on button "Search" at bounding box center [481, 186] width 46 height 15
click at [184, 146] on input "L69313" at bounding box center [333, 145] width 344 height 15
paste input "P70502"
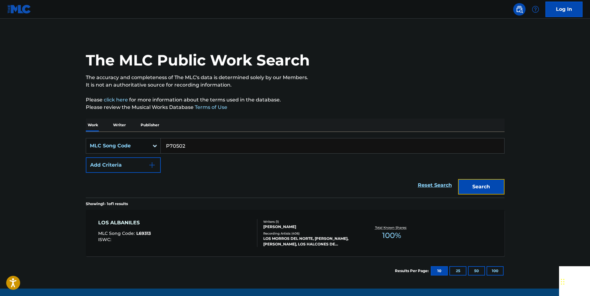
click at [491, 182] on button "Search" at bounding box center [481, 186] width 46 height 15
click at [199, 150] on input "P70502" at bounding box center [333, 145] width 344 height 15
paste input "J17541"
click at [470, 187] on button "Search" at bounding box center [481, 186] width 46 height 15
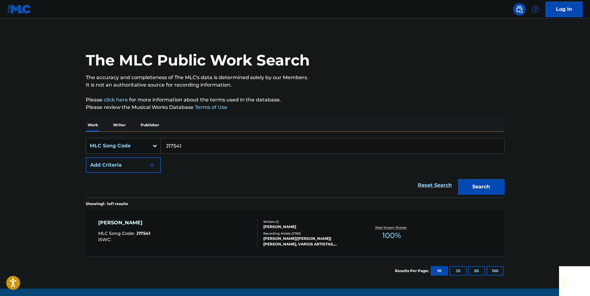
click at [195, 149] on input "J17541" at bounding box center [333, 145] width 344 height 15
paste
click at [484, 182] on button "Search" at bounding box center [481, 186] width 46 height 15
click at [190, 143] on input "A72370" at bounding box center [333, 145] width 344 height 15
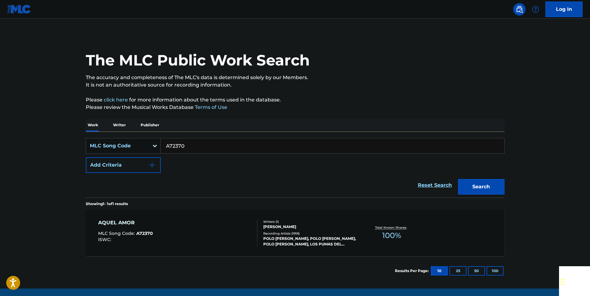
click at [190, 143] on input "A72370" at bounding box center [333, 145] width 344 height 15
click at [482, 179] on button "Search" at bounding box center [481, 186] width 46 height 15
click at [176, 143] on input "L06525" at bounding box center [333, 145] width 344 height 15
click at [495, 193] on button "Search" at bounding box center [481, 186] width 46 height 15
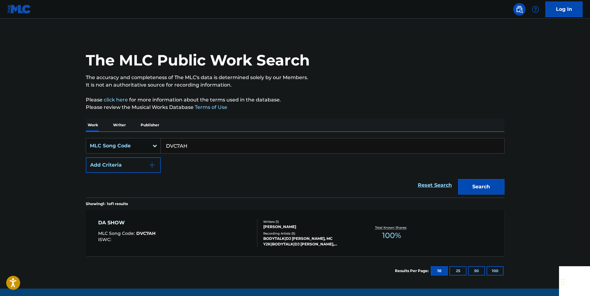
click at [198, 143] on input "DVC7AH" at bounding box center [333, 145] width 344 height 15
drag, startPoint x: 198, startPoint y: 143, endPoint x: 185, endPoint y: 145, distance: 13.2
click at [197, 143] on input "DVC7AH" at bounding box center [333, 145] width 344 height 15
click at [489, 186] on button "Search" at bounding box center [481, 186] width 46 height 15
click at [187, 148] on input "S94160" at bounding box center [333, 145] width 344 height 15
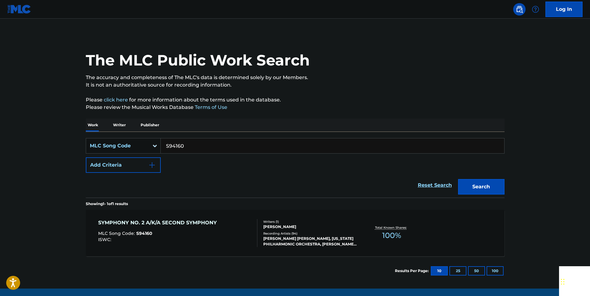
click at [187, 148] on input "S94160" at bounding box center [333, 145] width 344 height 15
click at [491, 179] on button "Search" at bounding box center [481, 186] width 46 height 15
click at [187, 141] on input "T4499P" at bounding box center [333, 145] width 344 height 15
click at [504, 187] on button "Search" at bounding box center [481, 186] width 46 height 15
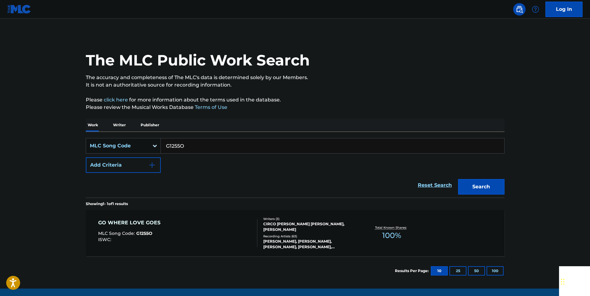
click at [194, 142] on input "G1255O" at bounding box center [333, 145] width 344 height 15
click at [490, 186] on button "Search" at bounding box center [481, 186] width 46 height 15
click at [187, 148] on input "E49237" at bounding box center [333, 145] width 344 height 15
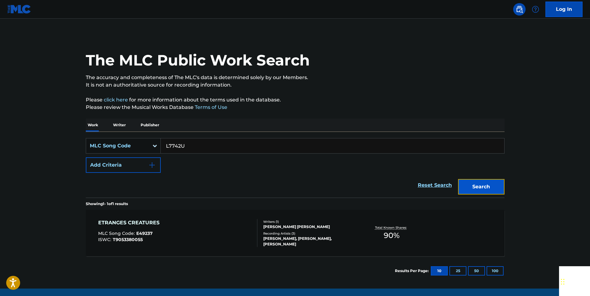
click at [485, 183] on button "Search" at bounding box center [481, 186] width 46 height 15
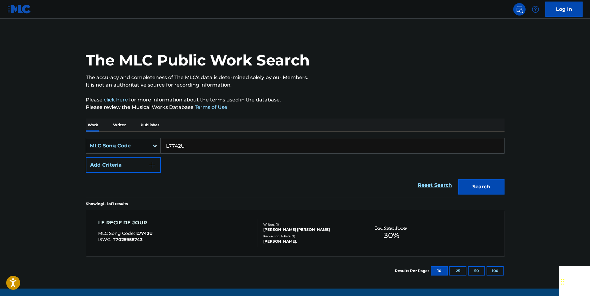
click at [192, 147] on input "L7742U" at bounding box center [333, 145] width 344 height 15
click at [489, 183] on button "Search" at bounding box center [481, 186] width 46 height 15
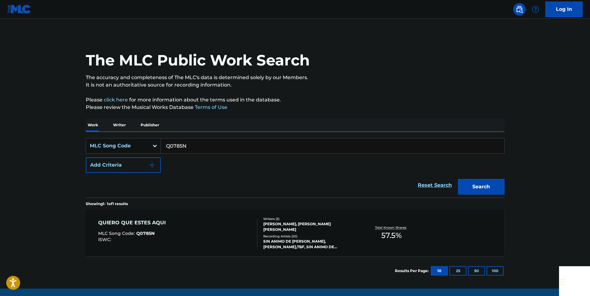
click at [193, 147] on input "Q0785N" at bounding box center [333, 145] width 344 height 15
click at [496, 183] on button "Search" at bounding box center [481, 186] width 46 height 15
click at [195, 142] on input "F13048" at bounding box center [333, 145] width 344 height 15
drag, startPoint x: 195, startPoint y: 142, endPoint x: 179, endPoint y: 144, distance: 16.6
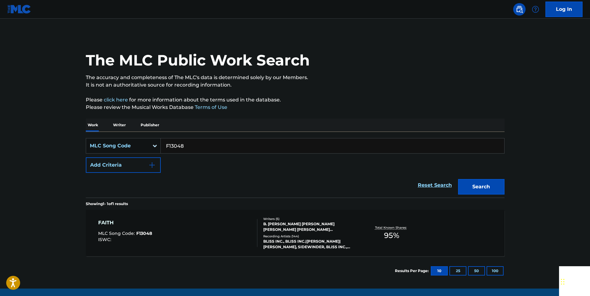
click at [193, 143] on input "F13048" at bounding box center [333, 145] width 344 height 15
click at [488, 188] on button "Search" at bounding box center [481, 186] width 46 height 15
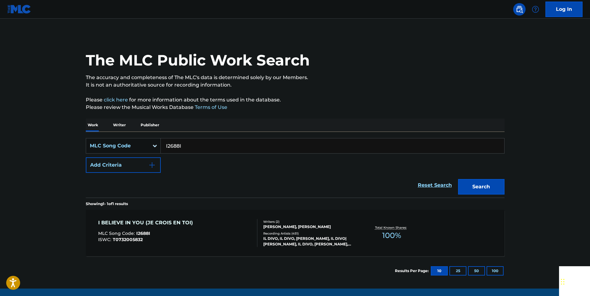
click at [195, 145] on input "I2688I" at bounding box center [333, 145] width 344 height 15
drag, startPoint x: 489, startPoint y: 190, endPoint x: 450, endPoint y: 161, distance: 49.1
click at [489, 188] on button "Search" at bounding box center [481, 186] width 46 height 15
click at [193, 150] on input "I2688I" at bounding box center [333, 145] width 344 height 15
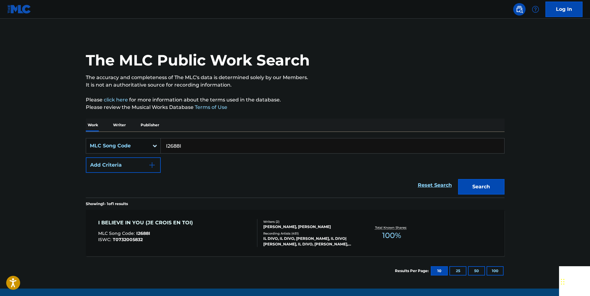
click at [193, 150] on input "I2688I" at bounding box center [333, 145] width 344 height 15
click at [485, 192] on button "Search" at bounding box center [481, 186] width 46 height 15
click at [199, 145] on input "E31352" at bounding box center [333, 145] width 344 height 15
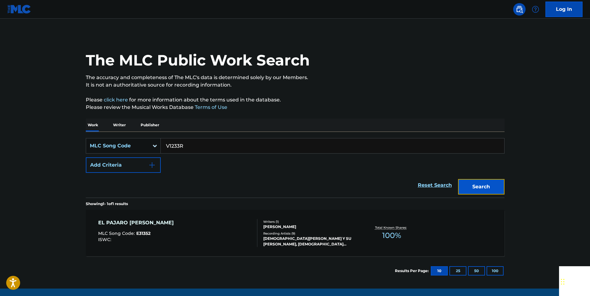
click at [476, 185] on button "Search" at bounding box center [481, 186] width 46 height 15
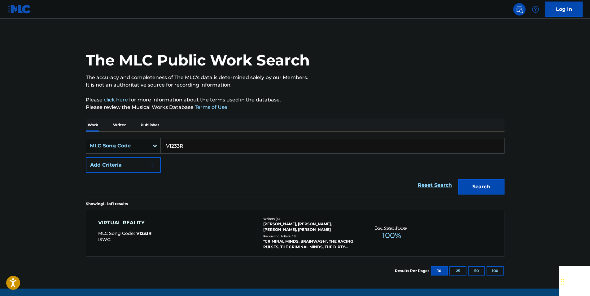
drag, startPoint x: 187, startPoint y: 144, endPoint x: 178, endPoint y: 144, distance: 8.7
click at [178, 144] on input "V1233R" at bounding box center [333, 145] width 344 height 15
click at [473, 180] on button "Search" at bounding box center [481, 186] width 46 height 15
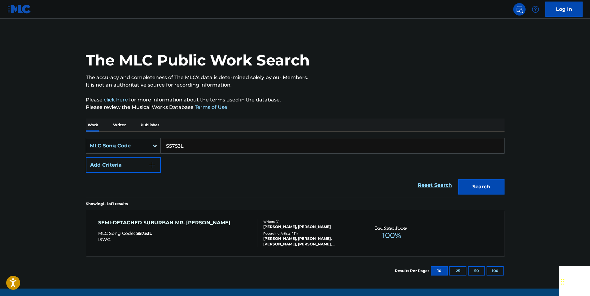
click at [185, 141] on input "S5753L" at bounding box center [333, 145] width 344 height 15
click at [496, 188] on button "Search" at bounding box center [481, 186] width 46 height 15
click at [197, 143] on input "J32069" at bounding box center [333, 145] width 344 height 15
drag, startPoint x: 197, startPoint y: 143, endPoint x: 194, endPoint y: 143, distance: 3.2
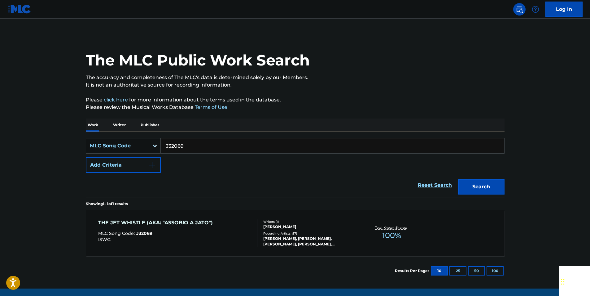
click at [196, 143] on input "J32069" at bounding box center [333, 145] width 344 height 15
click at [504, 185] on button "Search" at bounding box center [481, 186] width 46 height 15
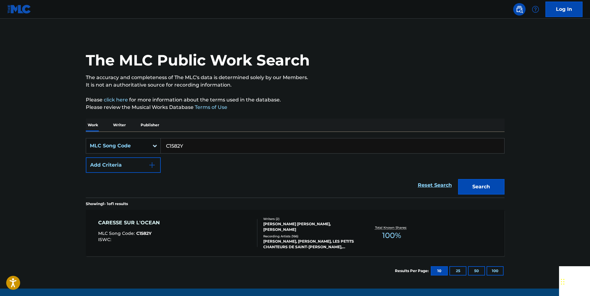
click at [200, 145] on input "C1582Y" at bounding box center [333, 145] width 344 height 15
type input "R02793"
click at [473, 185] on button "Search" at bounding box center [481, 186] width 46 height 15
